Goal: Transaction & Acquisition: Purchase product/service

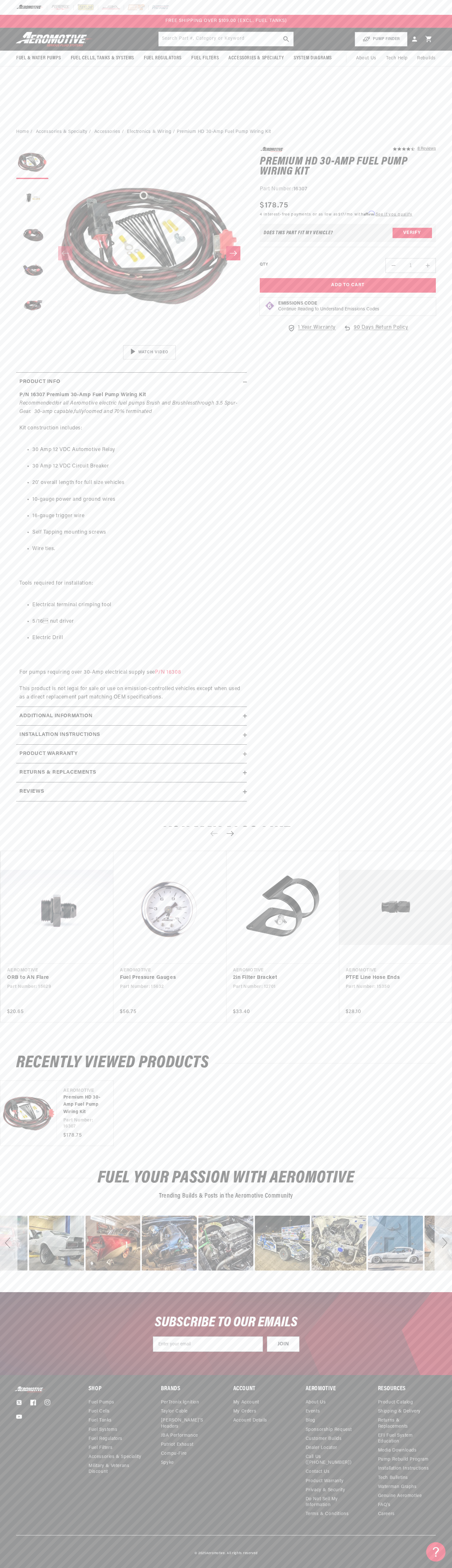
click at [350, 17] on div "FREE SHIPPING OVER $109.00 (EXCL. FUEL TANKS)" at bounding box center [226, 21] width 452 height 13
click at [437, 200] on section "4.5 star rating 8 Reviews Premium HD 30-Amp Fuel Pump Wiring Kit Premium HD 30-…" at bounding box center [226, 476] width 452 height 671
click at [31, 1563] on html "Skip to content Your cart Your cart is empty Loading... You may also like Subto…" at bounding box center [226, 784] width 452 height 1568
click at [13, 486] on section "4.5 star rating 8 Reviews Premium HD 30-Amp Fuel Pump Wiring Kit Premium HD 30-…" at bounding box center [226, 476] width 452 height 671
